Goal: Find specific page/section: Find specific page/section

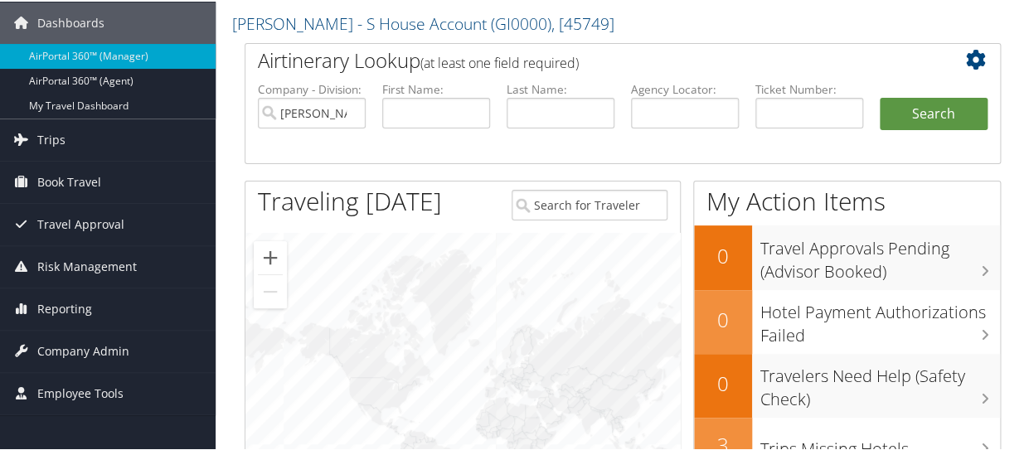
scroll to position [44, 0]
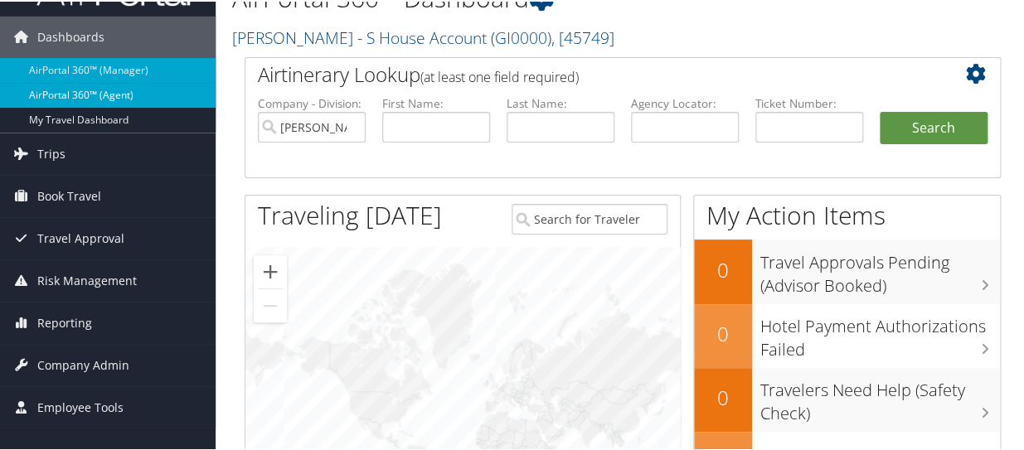
click at [113, 90] on link "AirPortal 360™ (Agent)" at bounding box center [107, 93] width 215 height 25
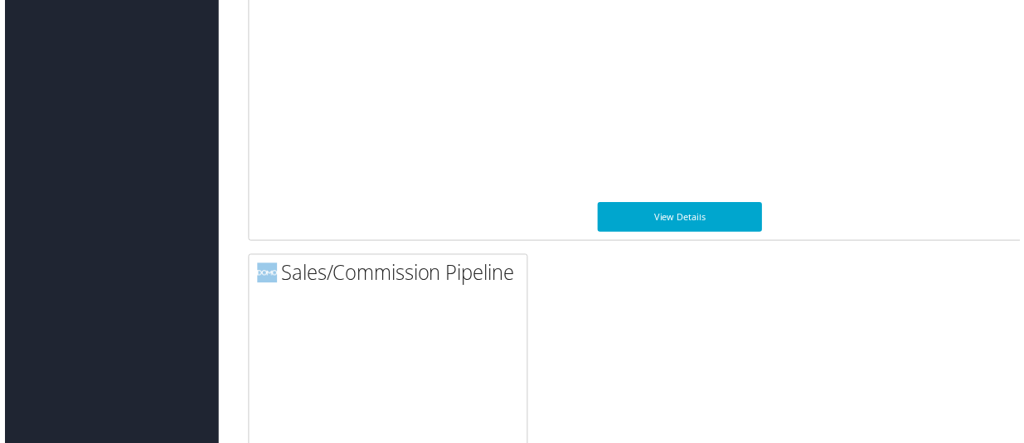
scroll to position [1463, 0]
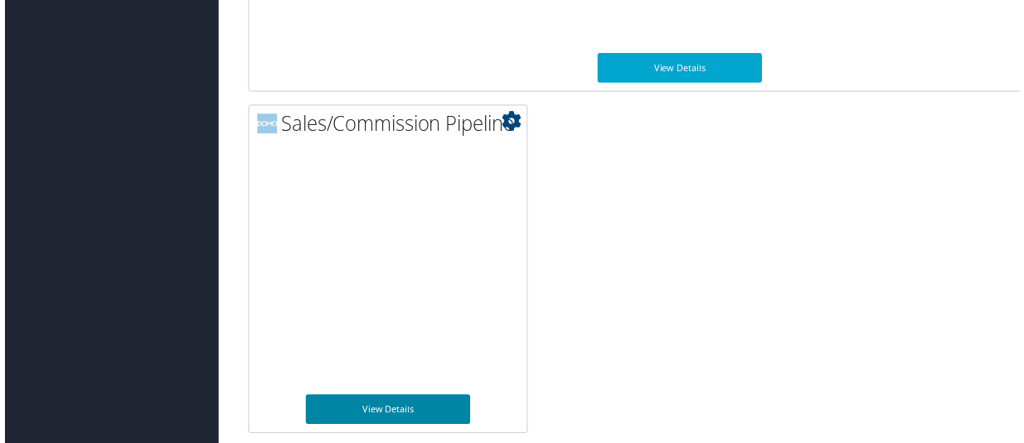
click at [405, 404] on link "View Details" at bounding box center [386, 414] width 166 height 30
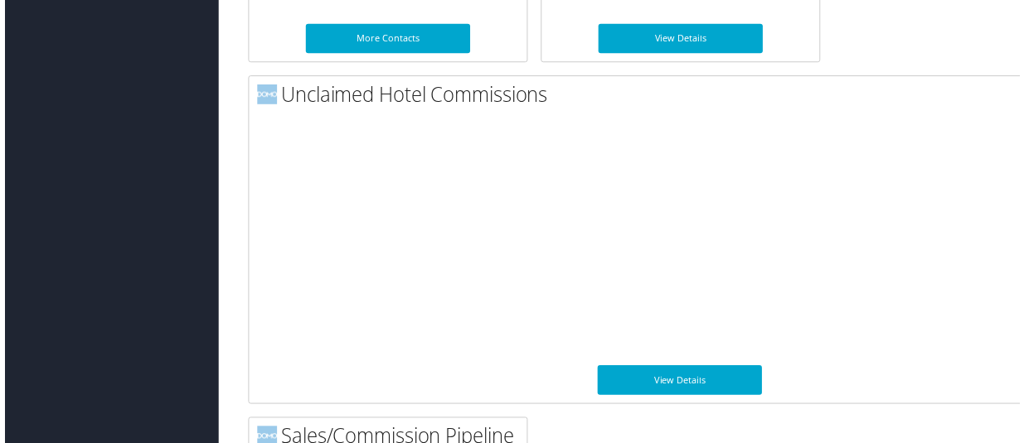
scroll to position [1178, 0]
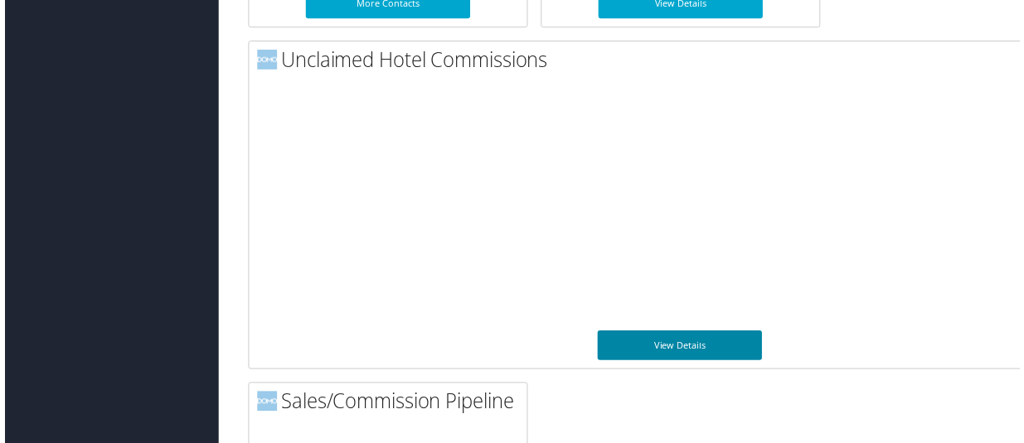
click at [677, 347] on link "View Details" at bounding box center [681, 349] width 166 height 30
